Goal: Information Seeking & Learning: Learn about a topic

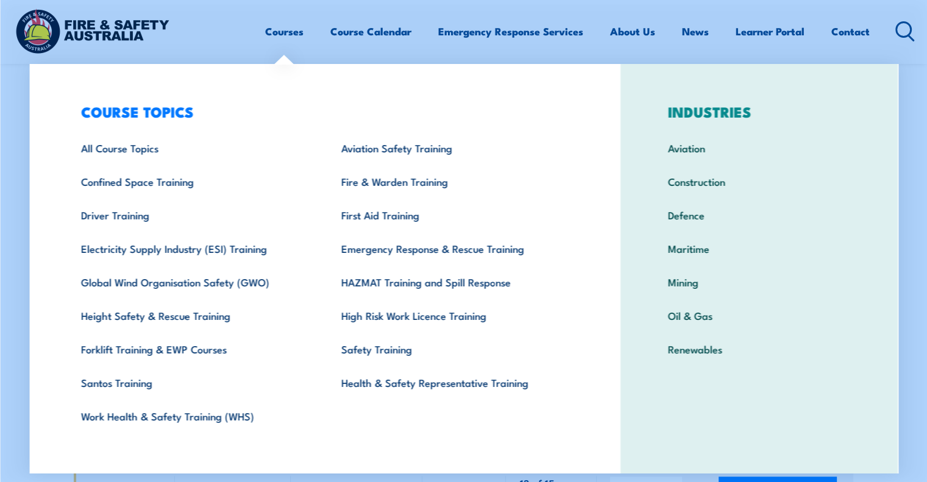
click at [288, 31] on link "Courses" at bounding box center [284, 31] width 38 height 32
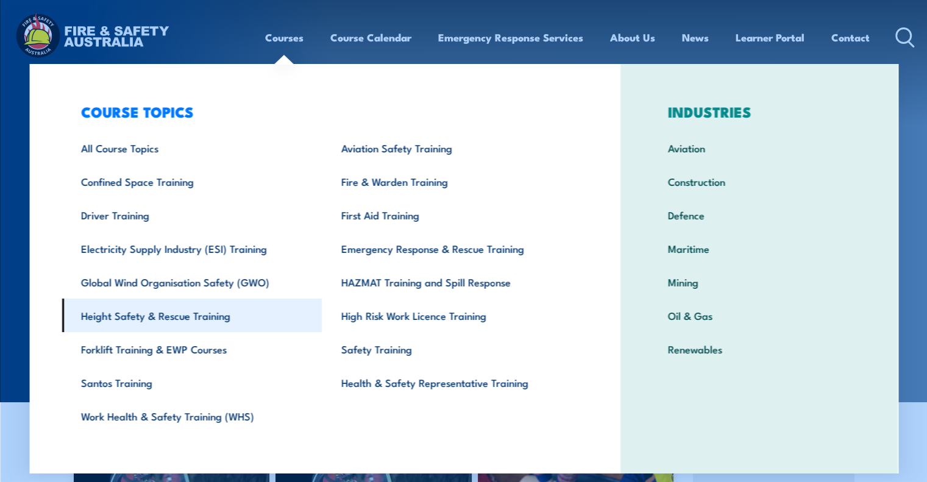
click at [139, 321] on link "Height Safety & Rescue Training" at bounding box center [192, 316] width 260 height 34
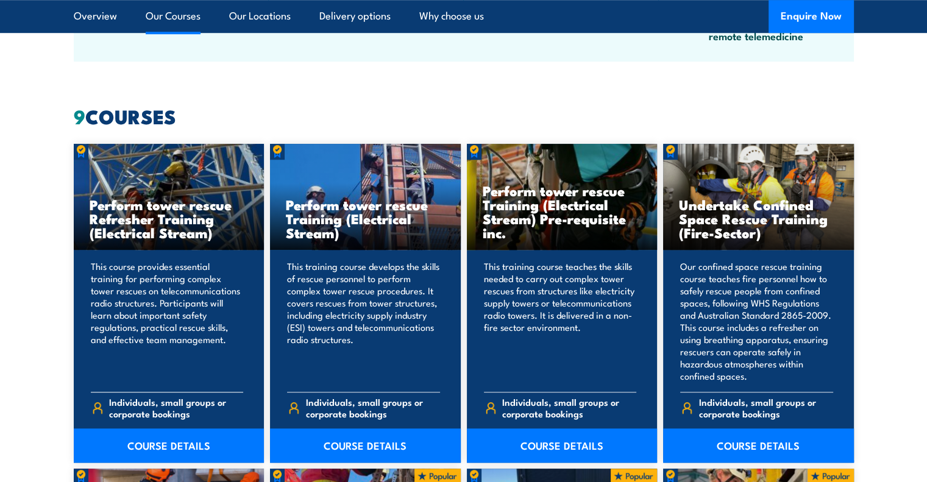
scroll to position [914, 0]
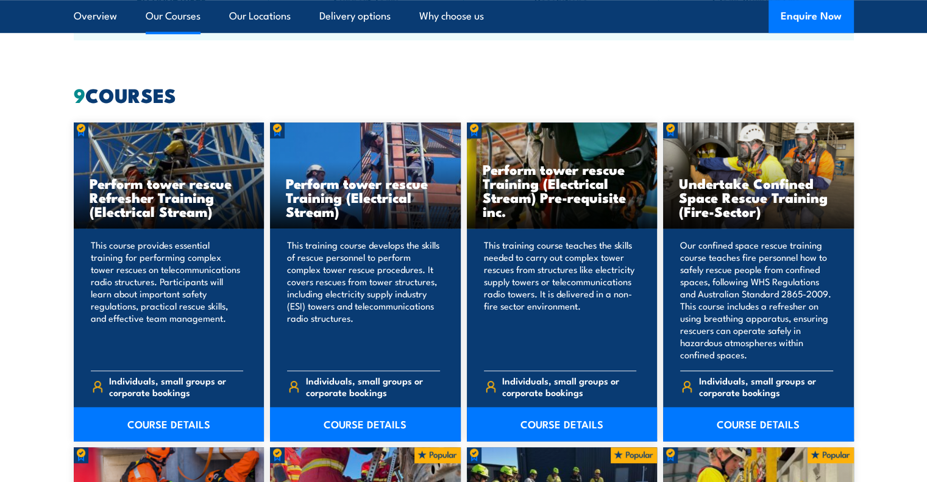
drag, startPoint x: 682, startPoint y: 184, endPoint x: 769, endPoint y: 194, distance: 88.4
click at [769, 194] on h3 "Undertake Confined Space Rescue Training (Fire-Sector)" at bounding box center [758, 197] width 159 height 42
copy h3 "Undertake Confined Space Rescue"
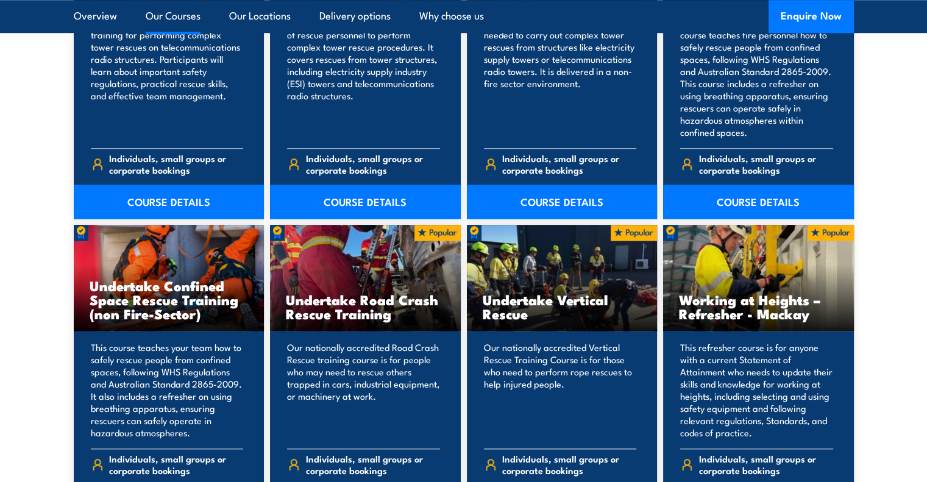
scroll to position [1158, 0]
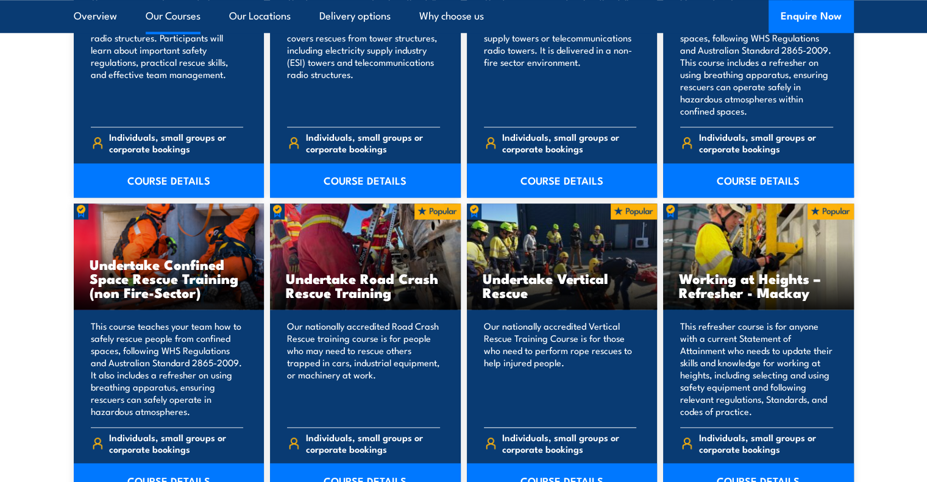
drag, startPoint x: 485, startPoint y: 279, endPoint x: 530, endPoint y: 297, distance: 48.1
click at [530, 297] on h3 "Undertake Vertical Rescue" at bounding box center [562, 285] width 159 height 28
copy h3 "Undertake Vertical Rescue"
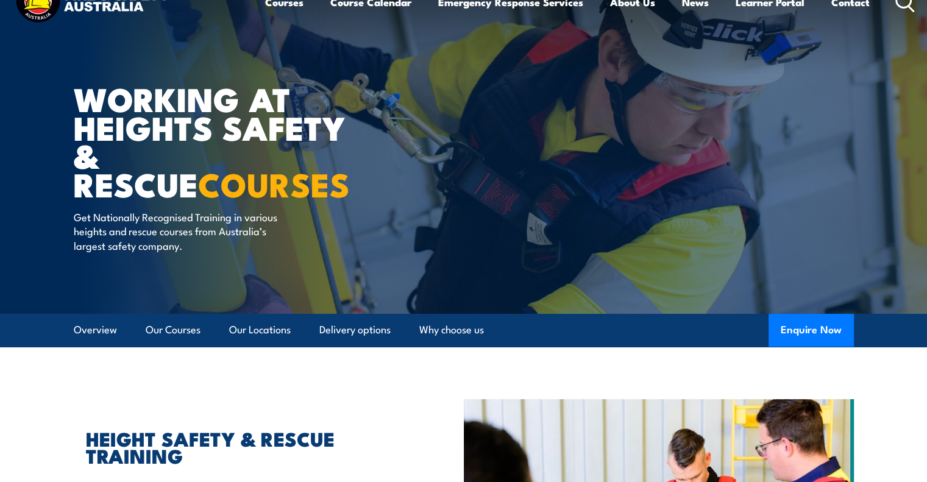
scroll to position [0, 0]
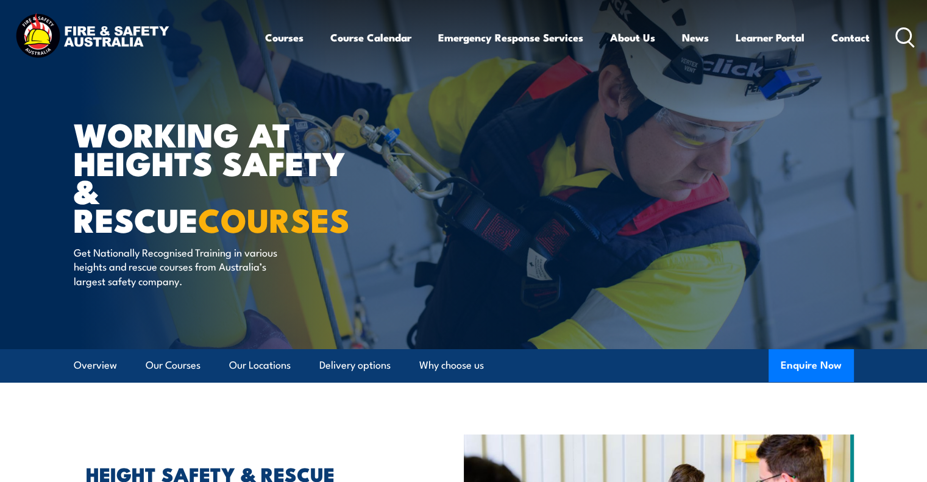
click at [901, 40] on icon at bounding box center [905, 37] width 20 height 20
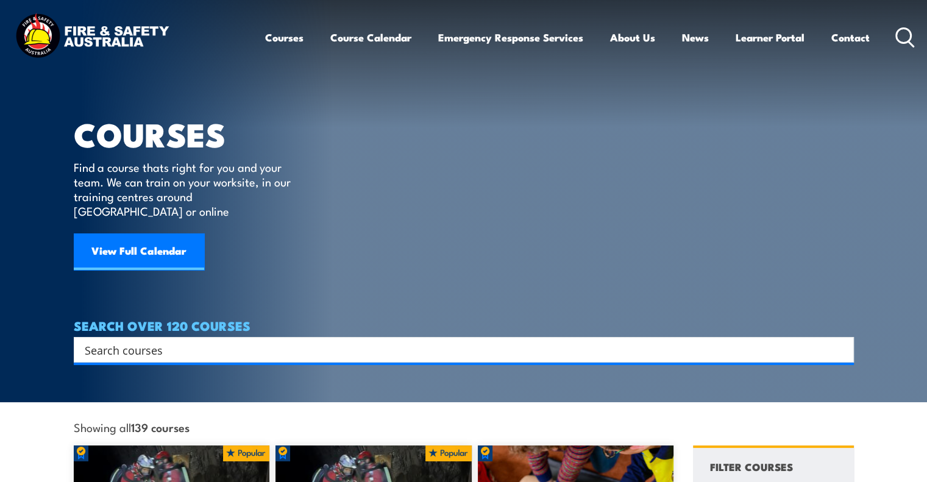
click at [141, 341] on input "Search input" at bounding box center [456, 350] width 742 height 18
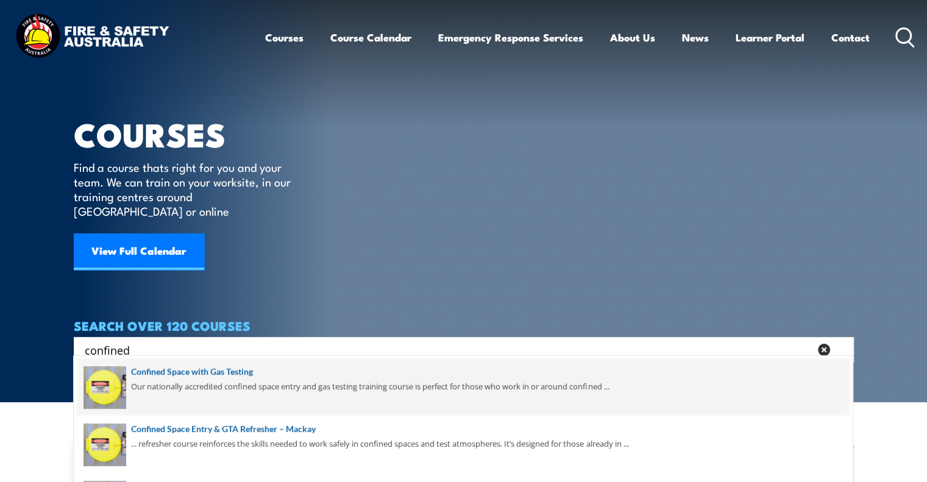
type input "confined"
click at [195, 370] on span at bounding box center [463, 386] width 773 height 57
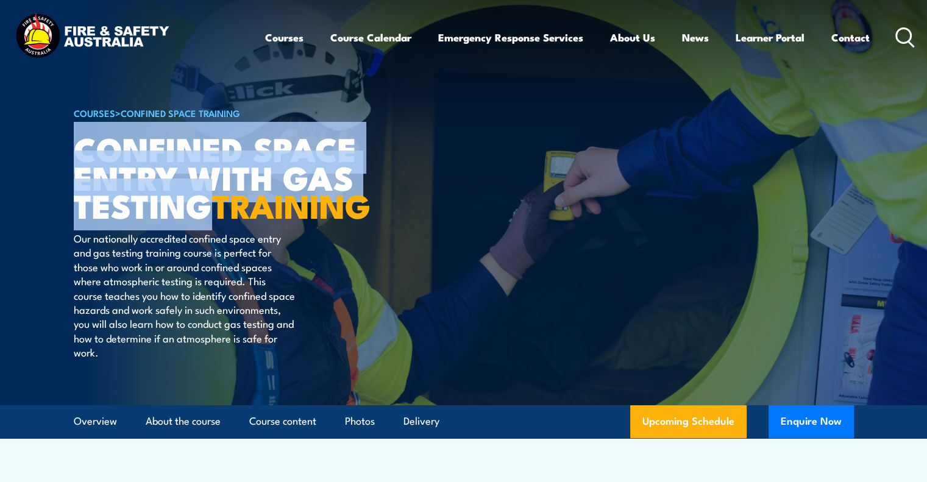
drag, startPoint x: 73, startPoint y: 138, endPoint x: 216, endPoint y: 204, distance: 157.7
click at [216, 204] on h1 "Confined Space Entry with Gas Testing TRAINING" at bounding box center [224, 176] width 301 height 85
copy h1 "Confined Space Entry with Gas Testing"
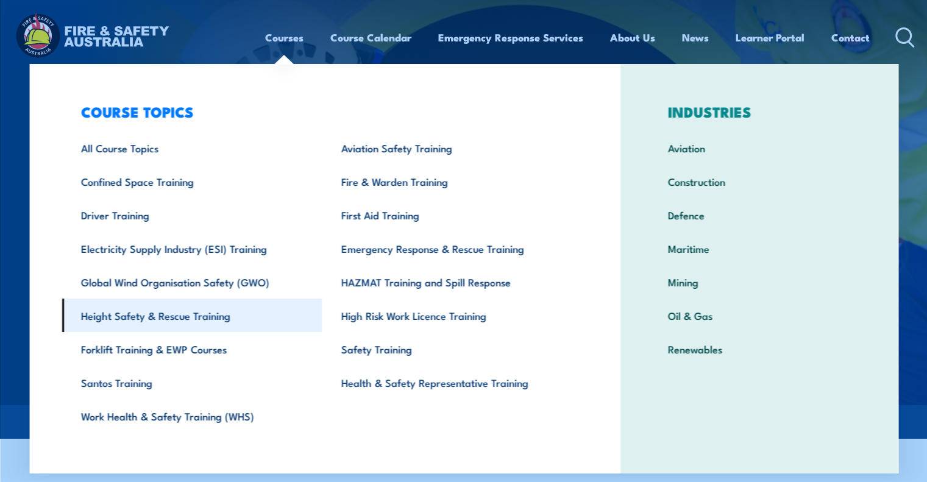
click at [171, 319] on link "Height Safety & Rescue Training" at bounding box center [192, 316] width 260 height 34
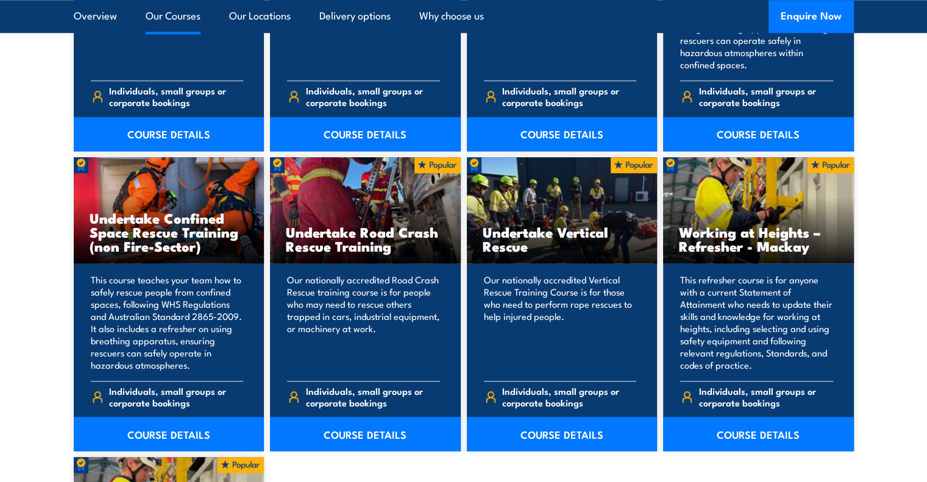
scroll to position [1341, 0]
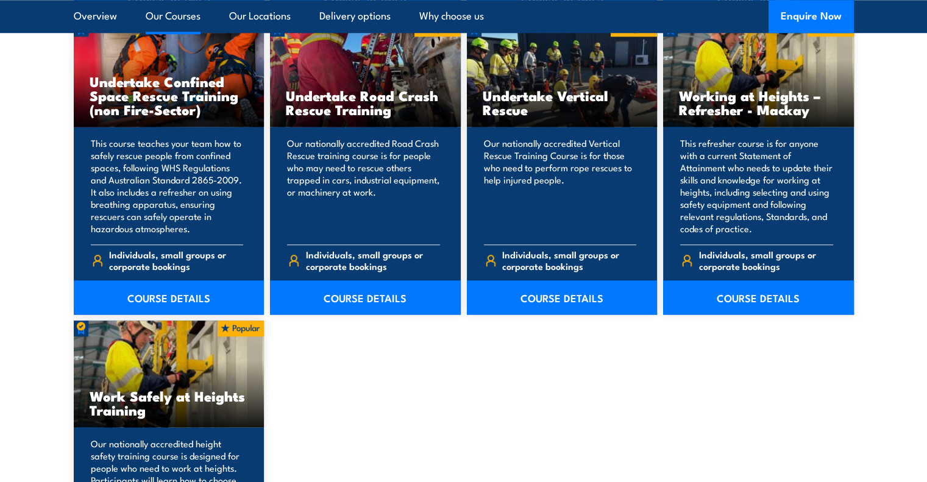
drag, startPoint x: 90, startPoint y: 394, endPoint x: 247, endPoint y: 391, distance: 157.3
click at [247, 391] on h3 "Work Safely at Heights Training" at bounding box center [169, 403] width 159 height 28
copy h3 "Work Safely at Heights"
